Goal: Information Seeking & Learning: Learn about a topic

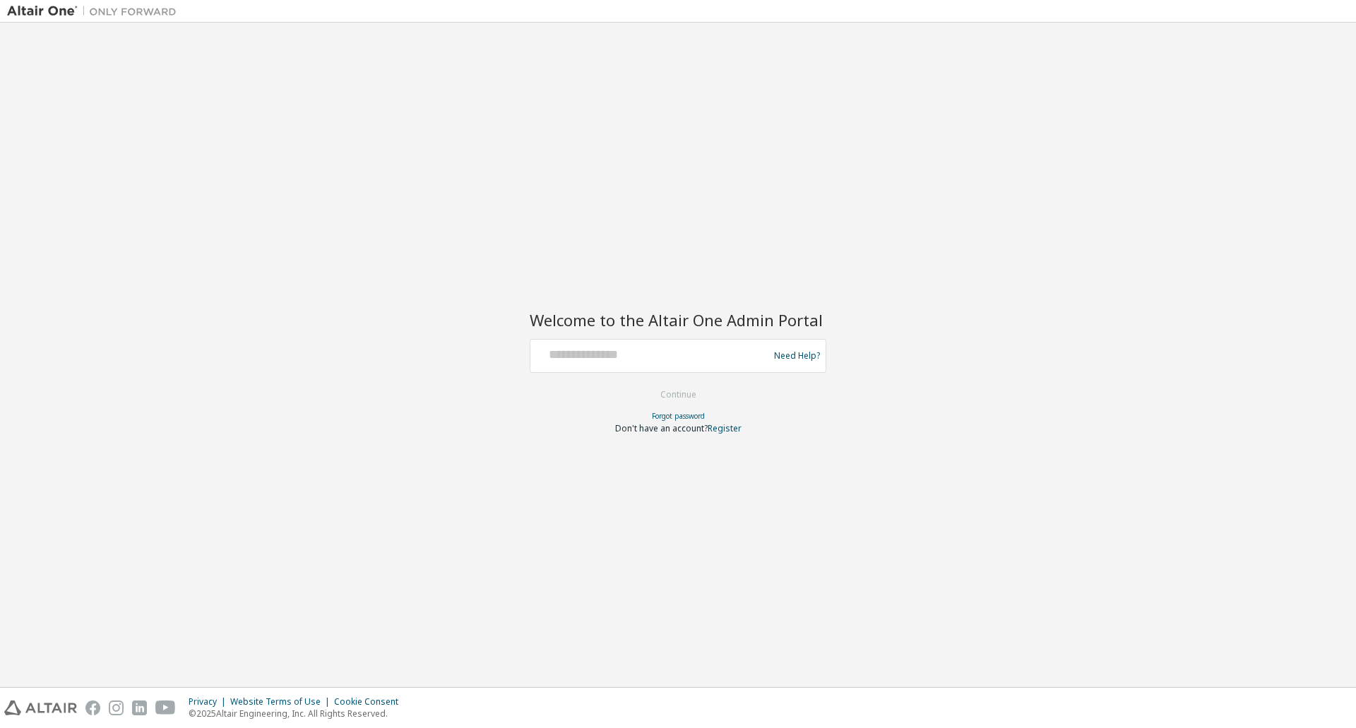
click at [607, 372] on div "Need Help?" at bounding box center [678, 356] width 297 height 34
click at [607, 363] on div at bounding box center [651, 356] width 231 height 27
click at [612, 348] on input "text" at bounding box center [651, 353] width 231 height 20
type input "**********"
click at [680, 404] on button "Continue" at bounding box center [679, 394] width 66 height 21
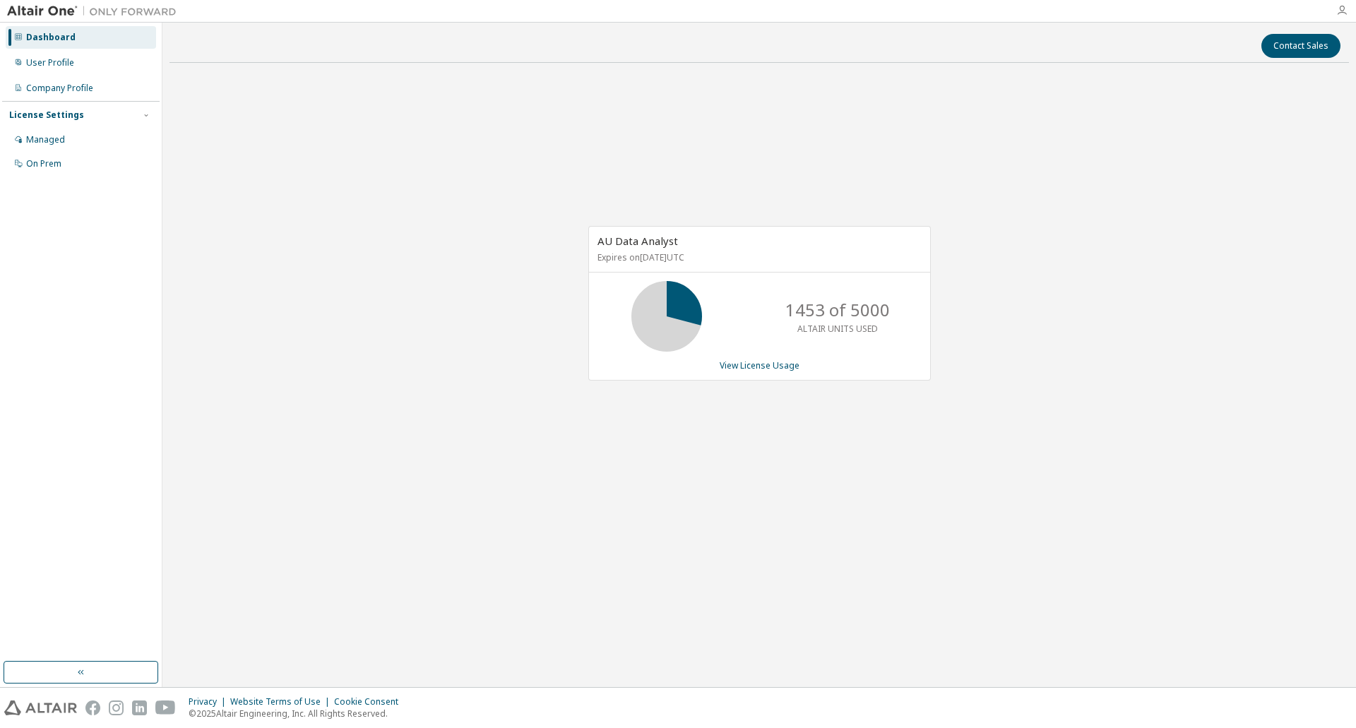
click at [1339, 9] on icon "button" at bounding box center [1342, 10] width 11 height 11
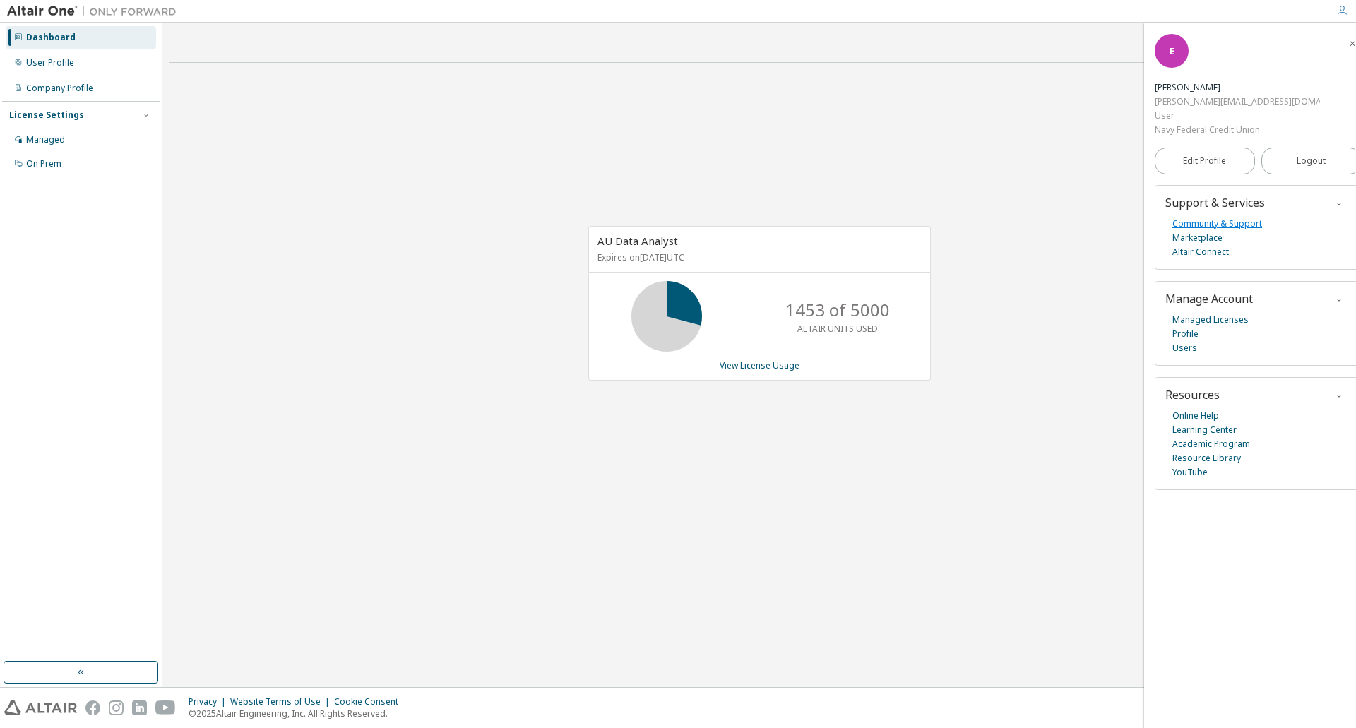
click at [1218, 217] on link "Community & Support" at bounding box center [1218, 224] width 90 height 14
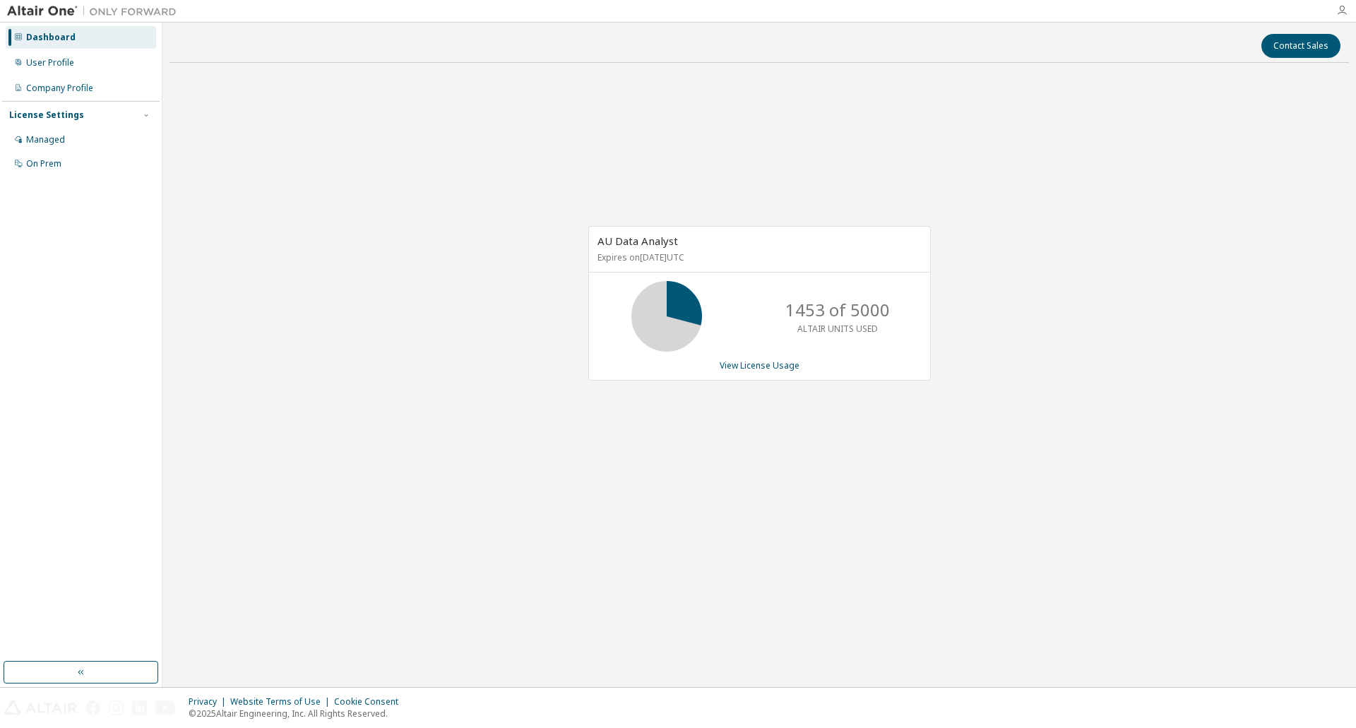
click at [1347, 7] on icon "button" at bounding box center [1342, 10] width 11 height 11
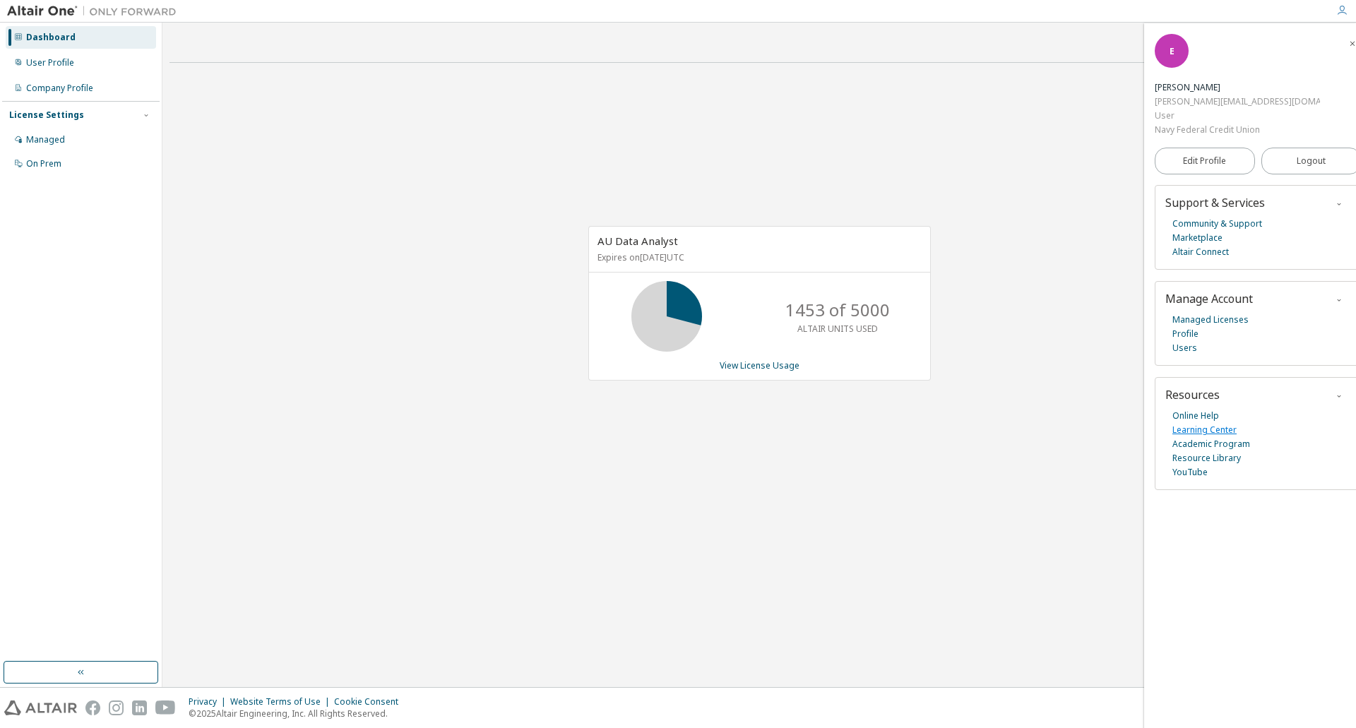
click at [1201, 423] on link "Learning Center" at bounding box center [1205, 430] width 64 height 14
